Goal: Task Accomplishment & Management: Manage account settings

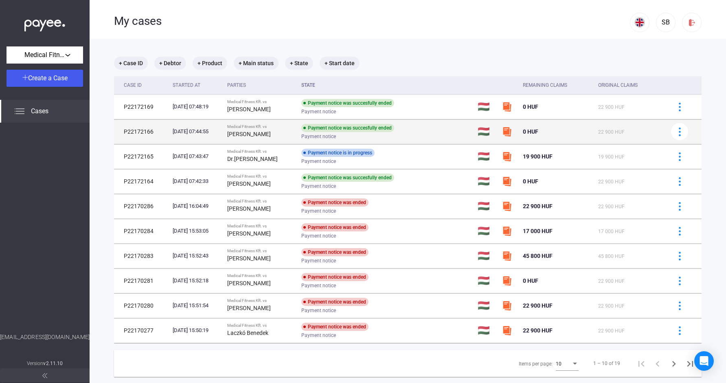
scroll to position [4, 0]
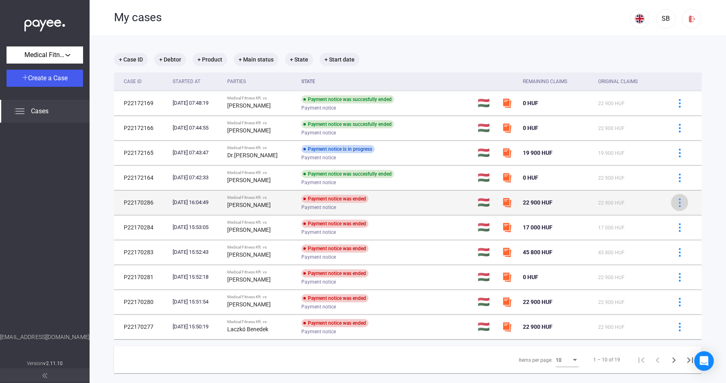
click at [677, 201] on img at bounding box center [680, 202] width 9 height 9
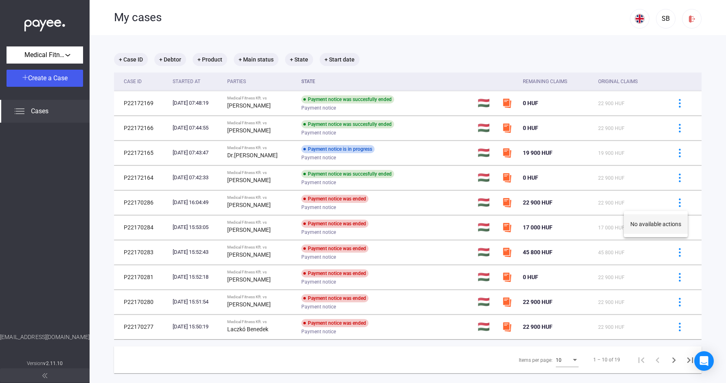
click at [667, 223] on button "No available actions" at bounding box center [656, 224] width 64 height 20
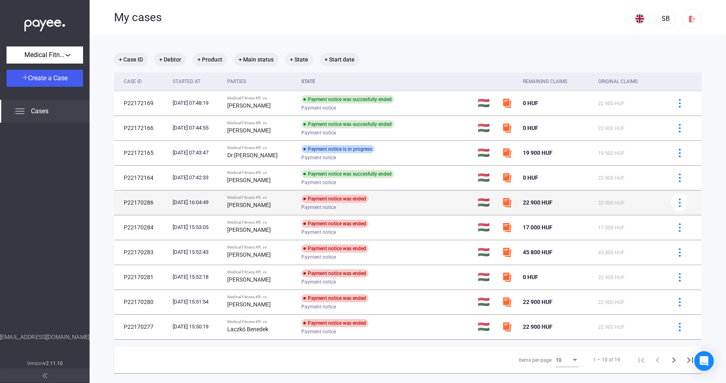
click at [331, 198] on div "Payment notice was ended" at bounding box center [334, 199] width 67 height 8
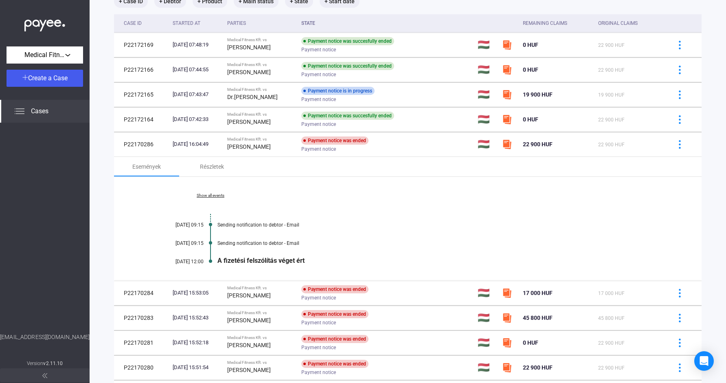
scroll to position [68, 0]
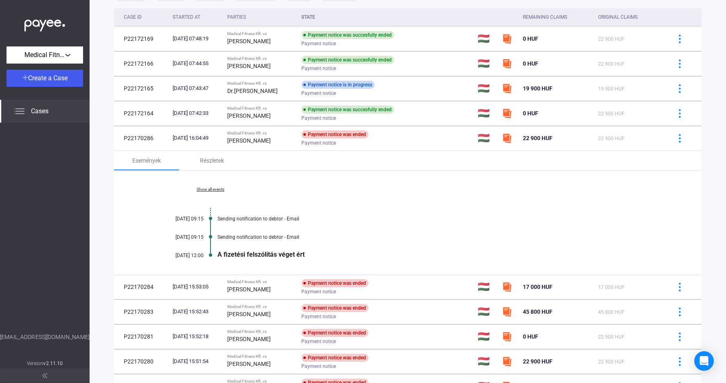
click at [269, 249] on div "Show all events [DATE] 09:15 Sending notification to debtor - Email [DATE] 09:1…" at bounding box center [408, 223] width 588 height 104
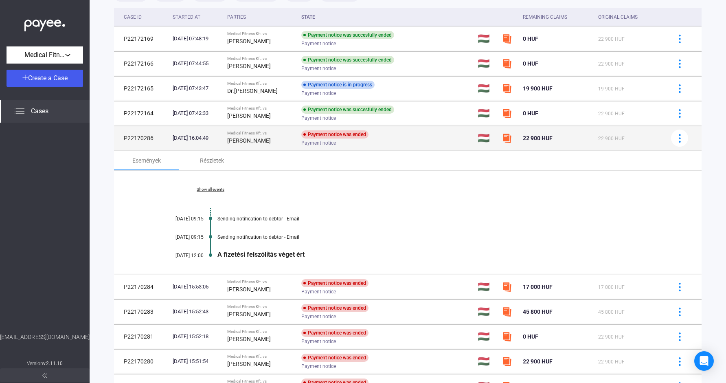
click at [269, 135] on div "Medical Fitness Kft. vs" at bounding box center [260, 133] width 67 height 5
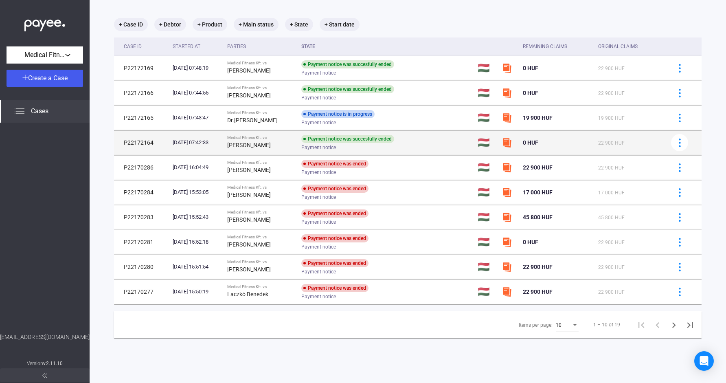
scroll to position [39, 0]
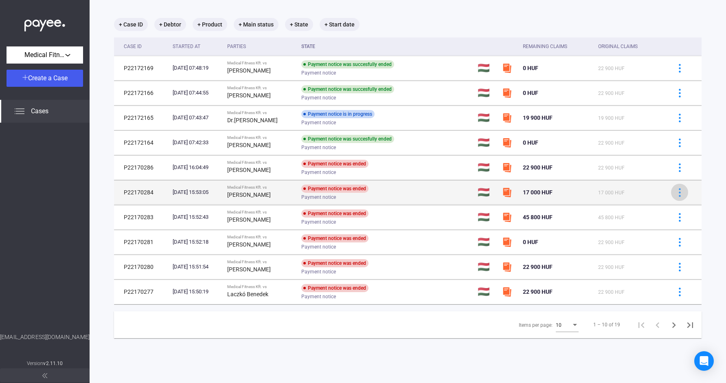
click at [682, 194] on img at bounding box center [680, 192] width 9 height 9
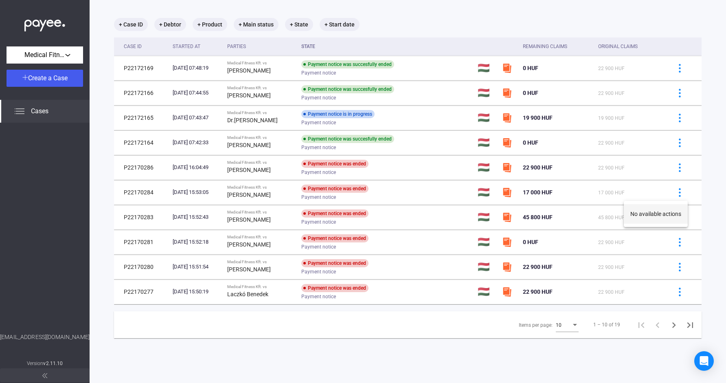
click at [668, 211] on button "No available actions" at bounding box center [656, 214] width 64 height 20
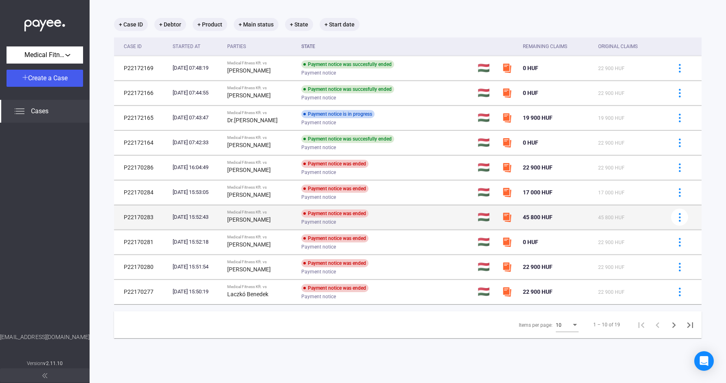
scroll to position [0, 0]
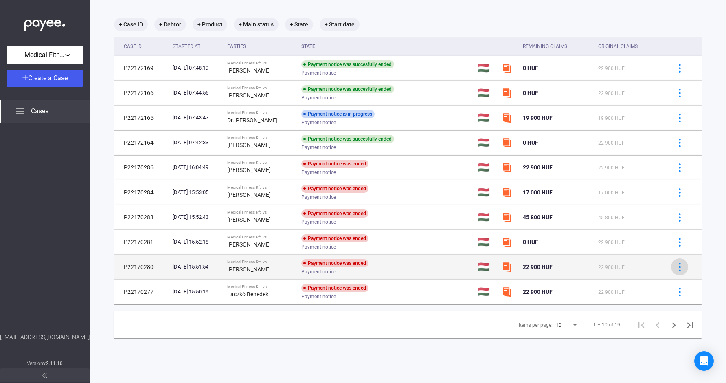
click at [680, 271] on img at bounding box center [680, 267] width 9 height 9
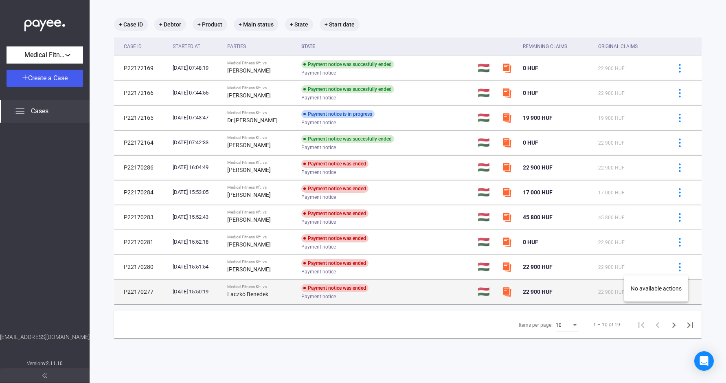
click at [435, 289] on div at bounding box center [363, 191] width 726 height 383
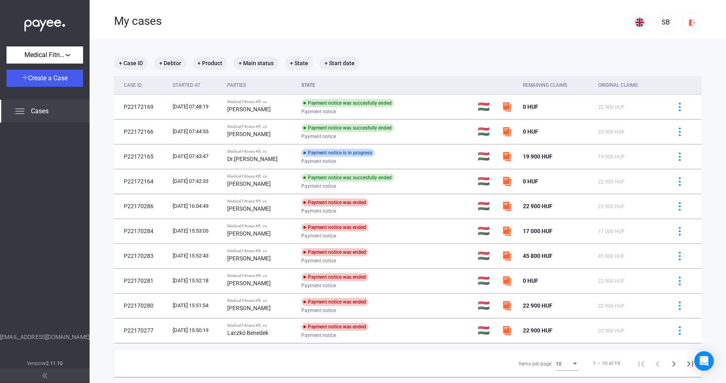
scroll to position [0, 0]
click at [27, 109] on div "Cases" at bounding box center [45, 111] width 90 height 23
click at [18, 110] on img at bounding box center [20, 111] width 10 height 10
click at [112, 17] on div "My cases SB" at bounding box center [408, 19] width 637 height 39
click at [67, 57] on div "Medical Fitness Kft." at bounding box center [45, 55] width 72 height 10
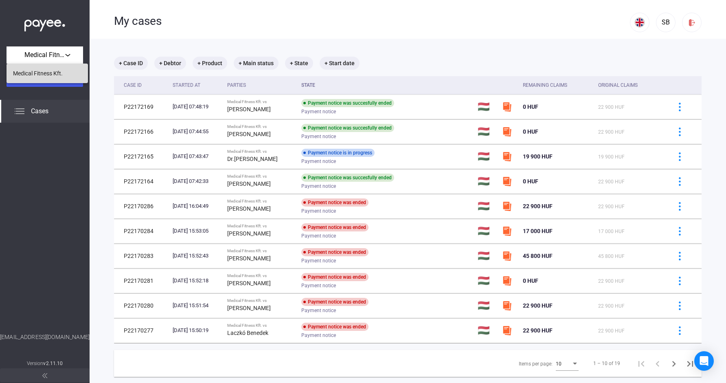
click at [48, 71] on span "Medical Fitness Kft." at bounding box center [38, 73] width 50 height 10
